Goal: Navigation & Orientation: Find specific page/section

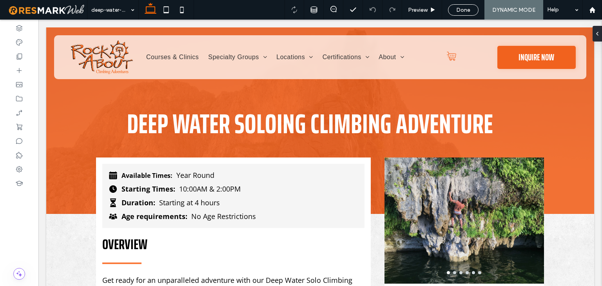
click at [463, 10] on div at bounding box center [301, 143] width 602 height 286
click at [420, 11] on div at bounding box center [301, 143] width 602 height 286
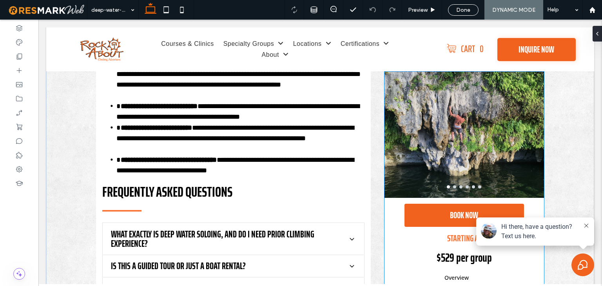
scroll to position [588, 0]
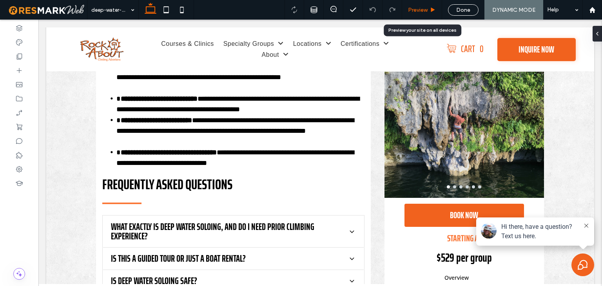
click at [420, 11] on span "Preview" at bounding box center [418, 10] width 20 height 7
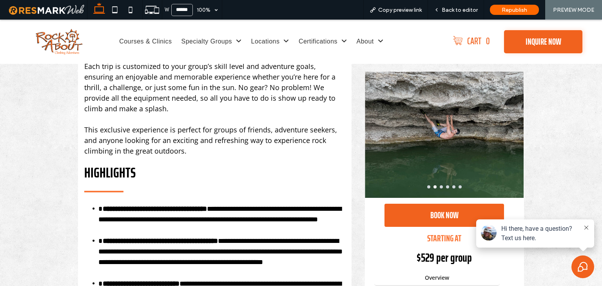
scroll to position [394, 0]
